Goal: Task Accomplishment & Management: Manage account settings

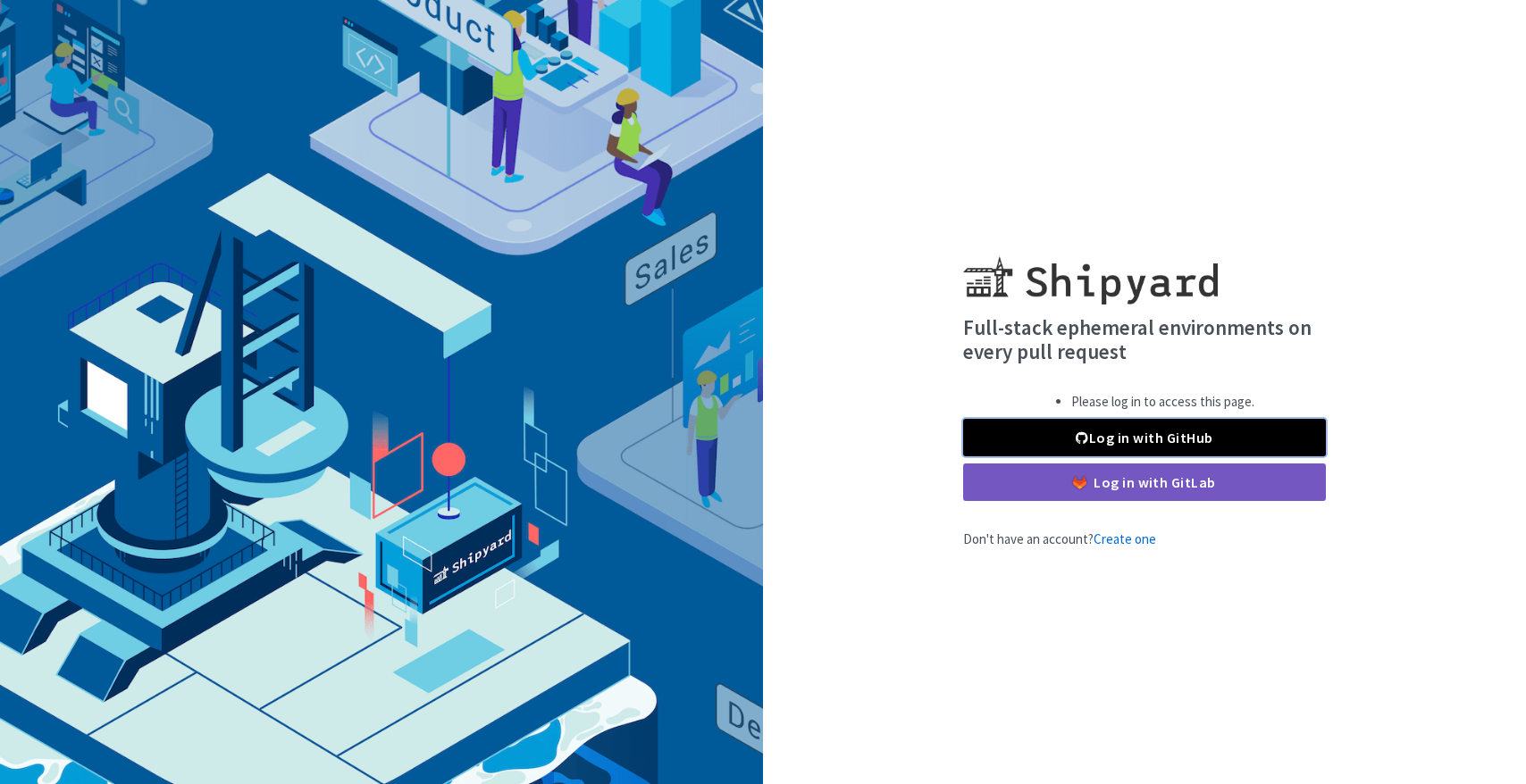
click at [1144, 420] on link "Log in with GitHub" at bounding box center [1144, 437] width 362 height 37
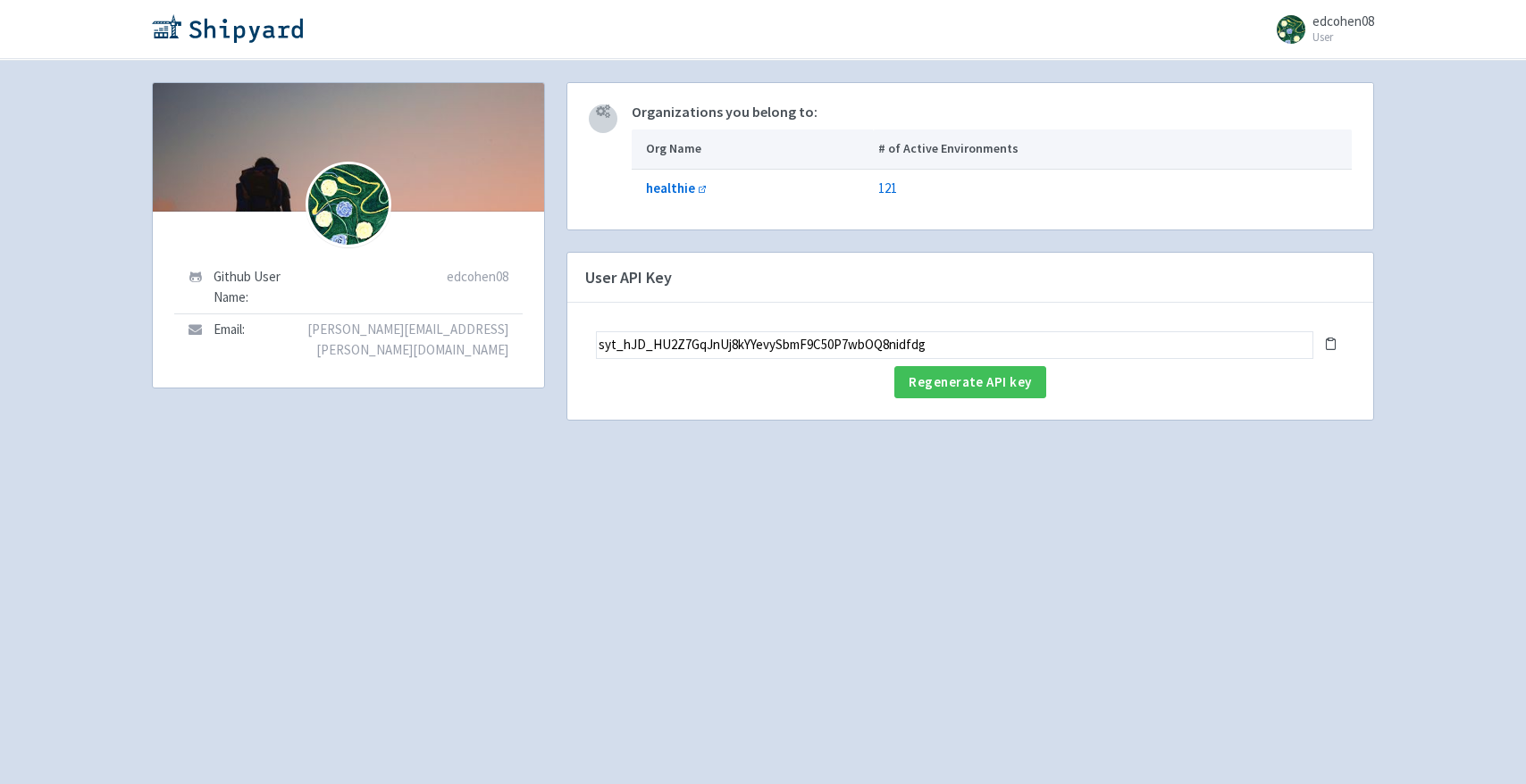
click at [1135, 342] on input "syt_hJD_HU2Z7GqJnUj8kYYevySbmF9C50P7wbOQ8nidfdg" at bounding box center [954, 345] width 718 height 28
click at [1334, 344] on icon at bounding box center [1331, 344] width 13 height 13
click at [1325, 347] on icon at bounding box center [1331, 344] width 13 height 13
